Goal: Information Seeking & Learning: Learn about a topic

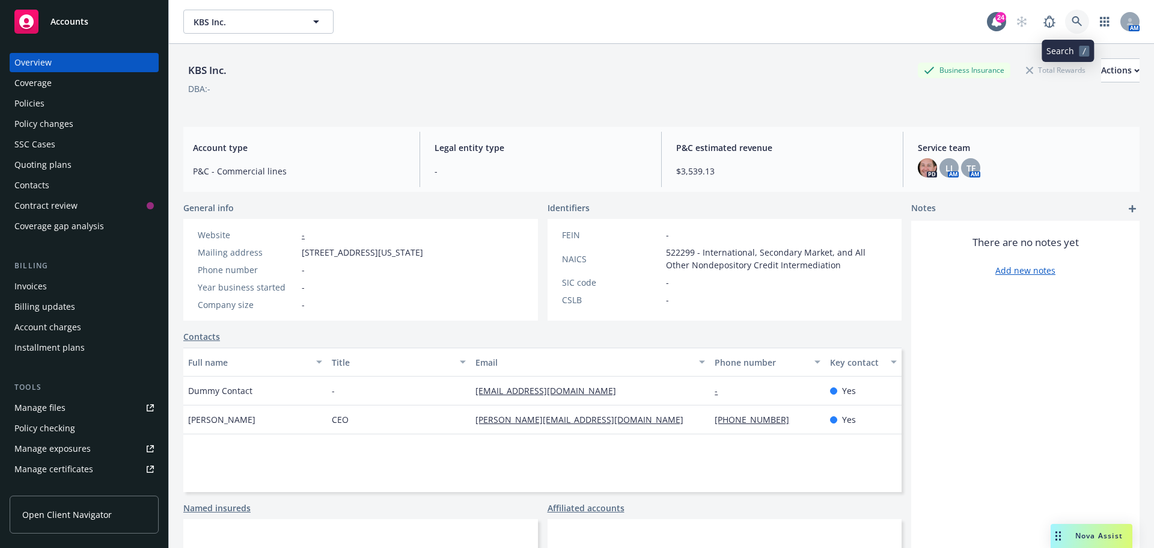
click at [1072, 18] on icon at bounding box center [1077, 21] width 11 height 11
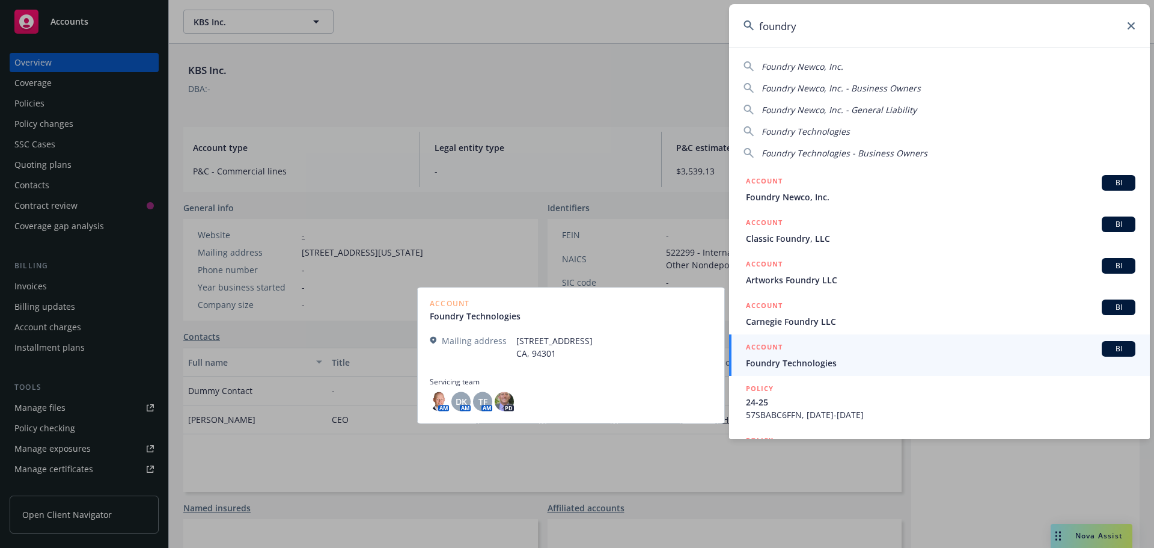
type input "foundry"
click at [819, 360] on span "Foundry Technologies" at bounding box center [941, 363] width 390 height 13
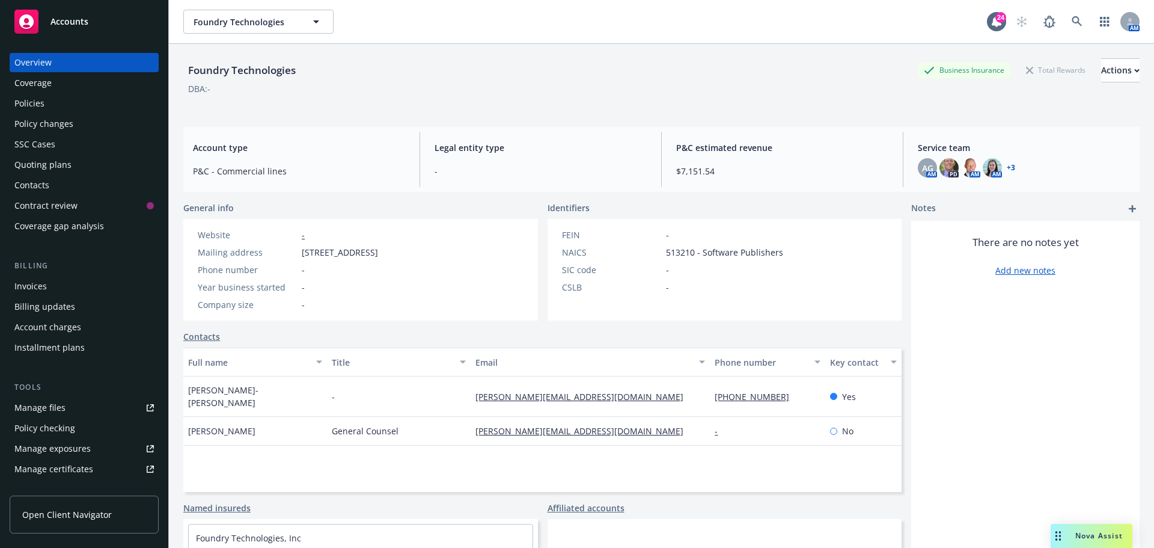
click at [1007, 167] on link "+ 3" at bounding box center [1011, 167] width 8 height 7
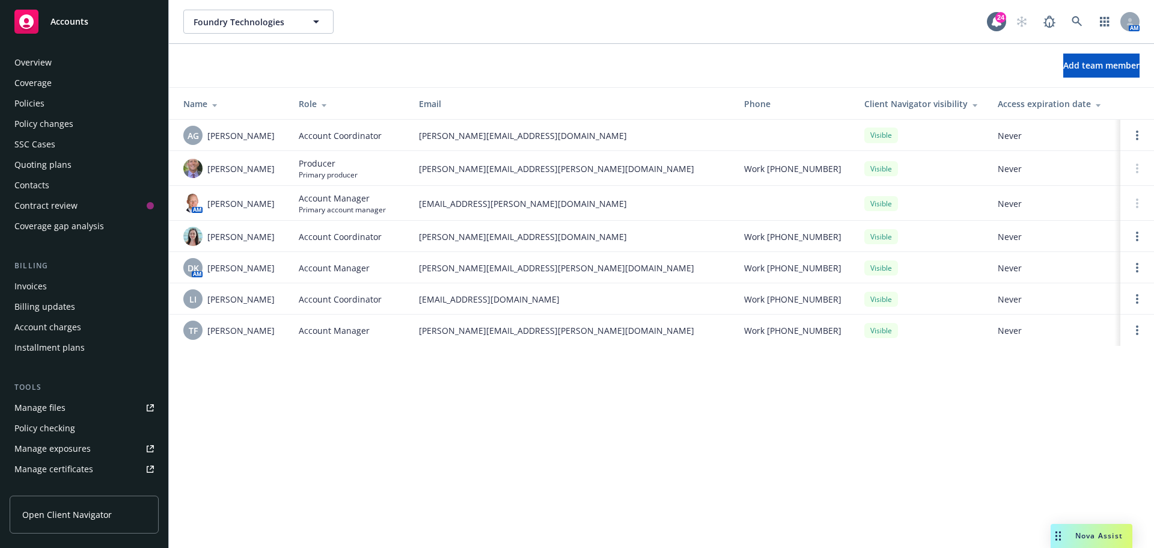
click at [41, 80] on div "Coverage" at bounding box center [32, 82] width 37 height 19
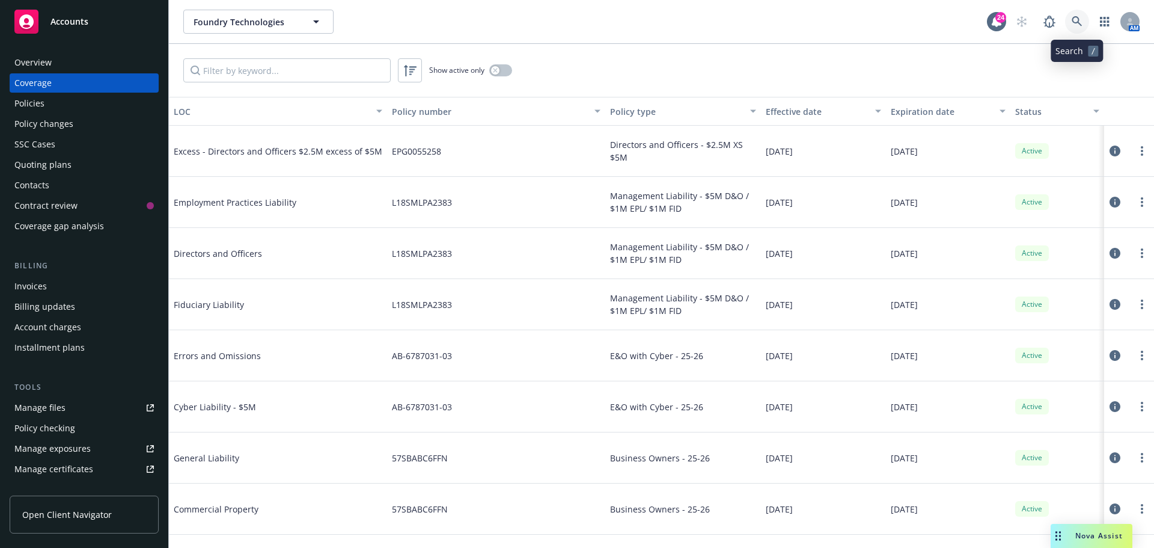
click at [1075, 16] on icon at bounding box center [1077, 21] width 11 height 11
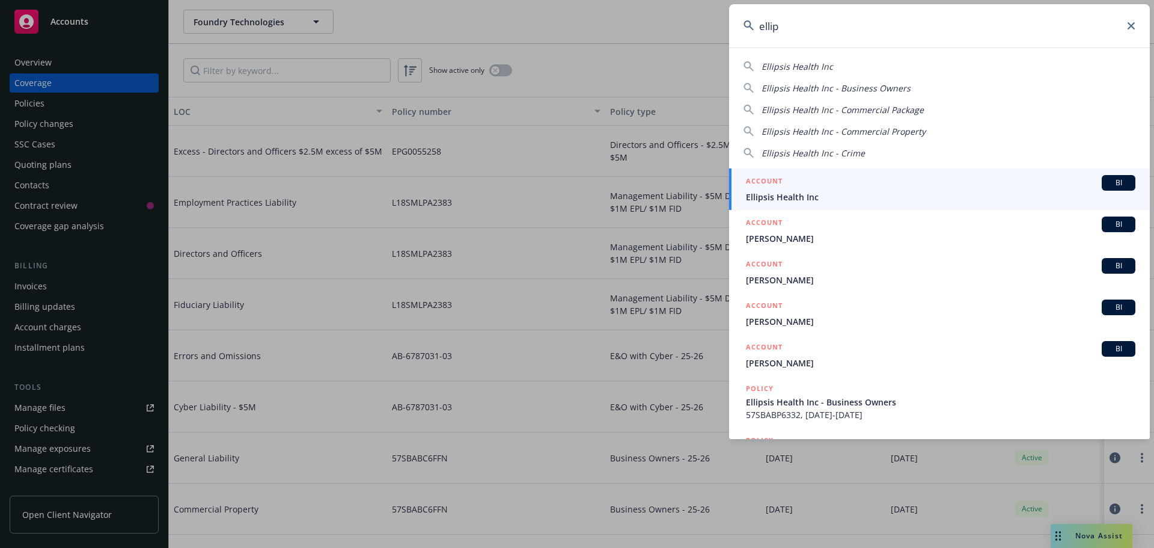
type input "ellip"
click at [785, 195] on span "Ellipsis Health Inc" at bounding box center [941, 197] width 390 height 13
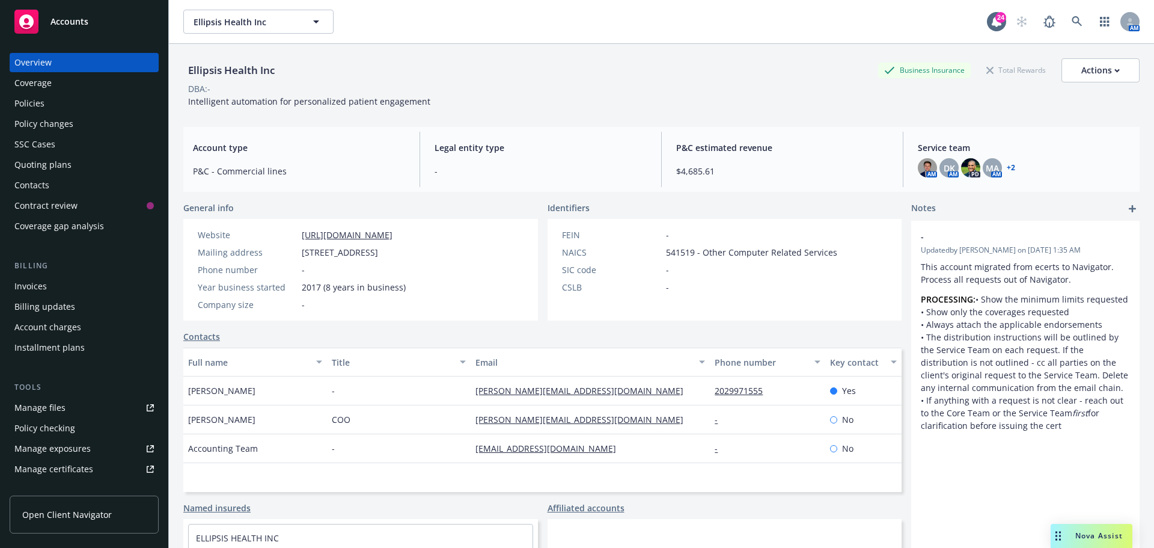
click at [1007, 166] on link "+ 2" at bounding box center [1011, 167] width 8 height 7
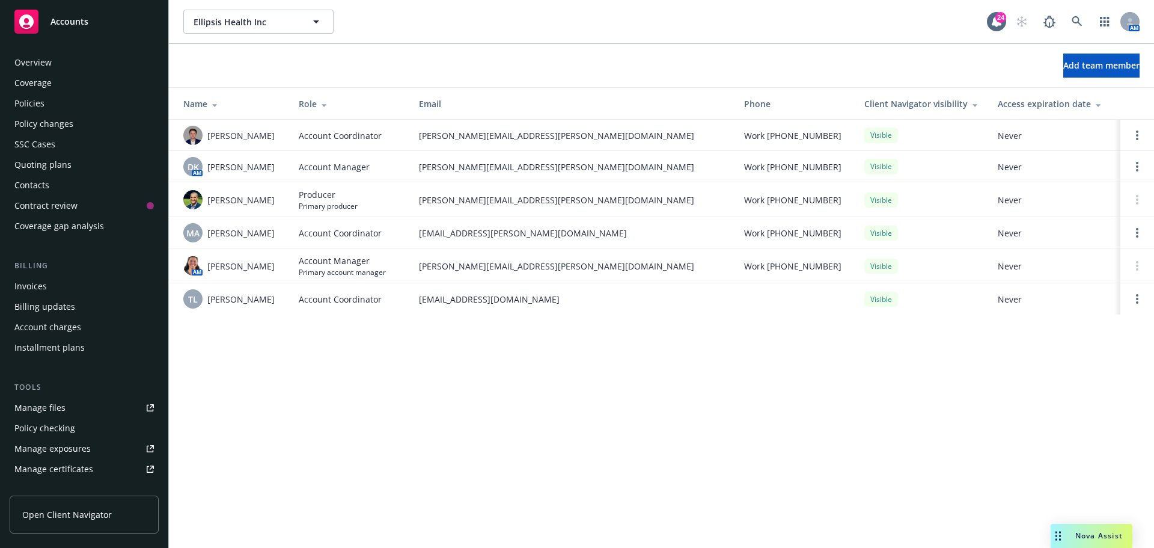
click at [27, 80] on div "Coverage" at bounding box center [32, 82] width 37 height 19
